Goal: Task Accomplishment & Management: Complete application form

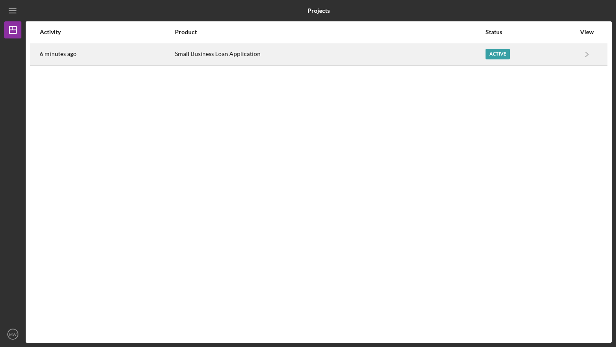
click at [264, 53] on div "Small Business Loan Application" at bounding box center [330, 54] width 310 height 21
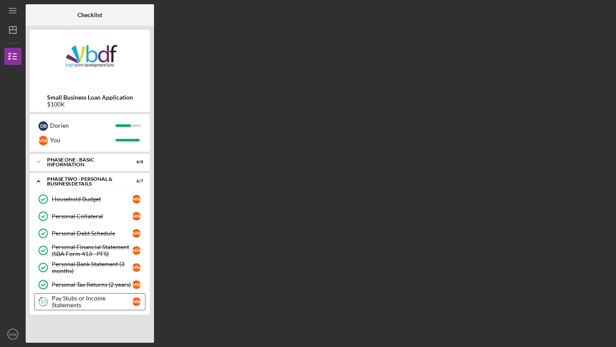
click at [83, 298] on div "Pay Stubs or Income Statements" at bounding box center [92, 302] width 80 height 14
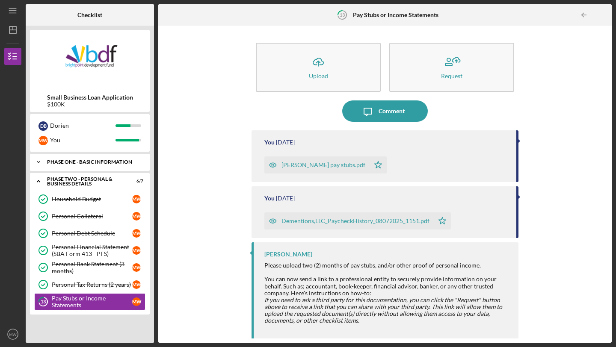
click at [104, 170] on div "Icon/Expander Phase One - Basic Information 6 / 6" at bounding box center [90, 161] width 120 height 17
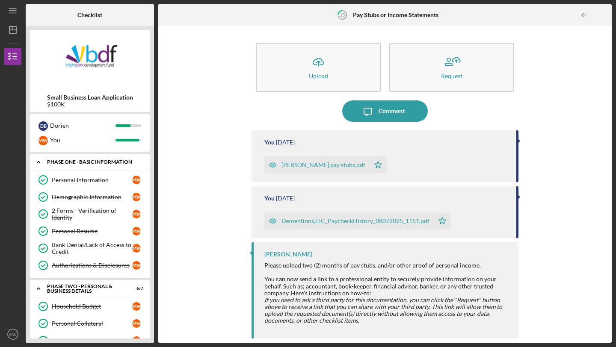
click at [91, 164] on div "Phase One - Basic Information" at bounding box center [93, 161] width 92 height 5
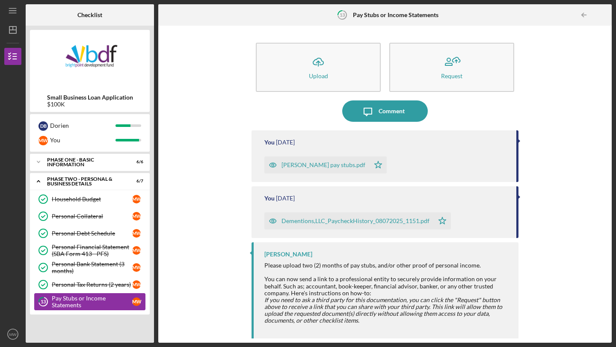
click at [81, 299] on div "Pay Stubs or Income Statements" at bounding box center [92, 302] width 80 height 14
